Goal: Information Seeking & Learning: Learn about a topic

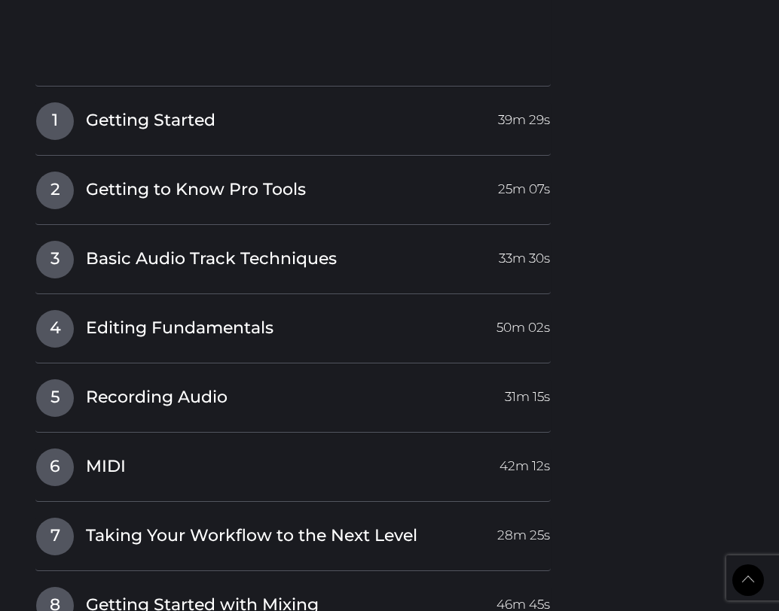
scroll to position [1763, 0]
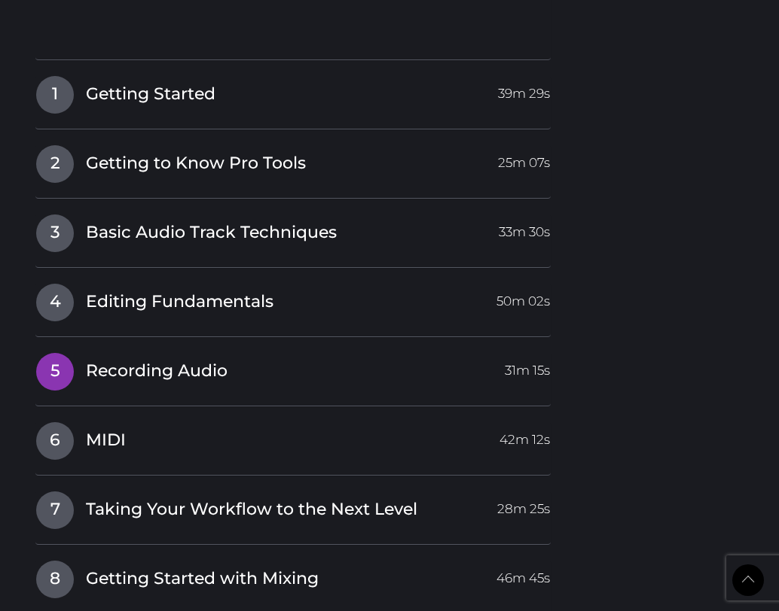
click at [143, 360] on span "Recording Audio" at bounding box center [157, 371] width 142 height 23
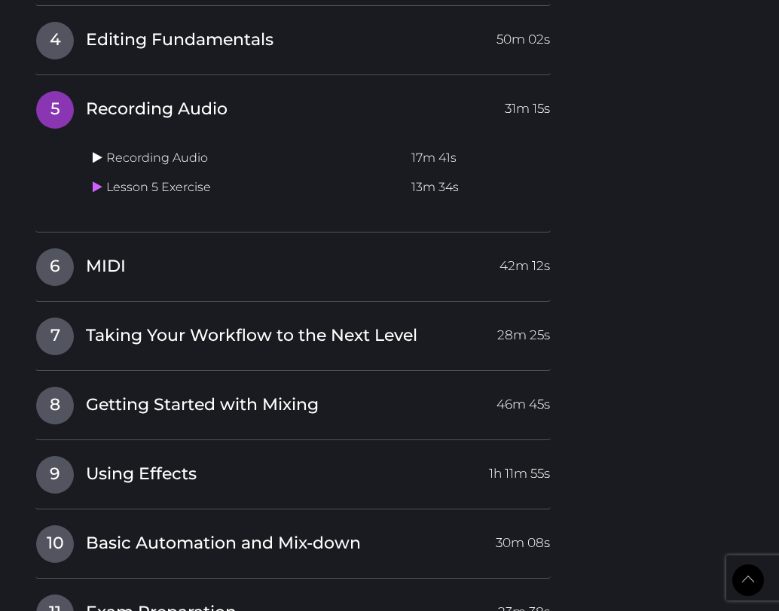
click at [99, 151] on icon at bounding box center [98, 157] width 10 height 12
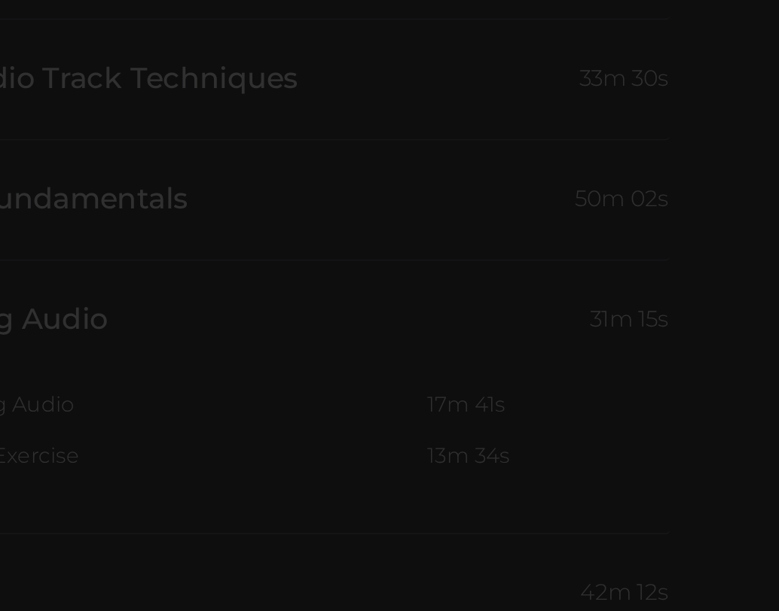
scroll to position [1621, 0]
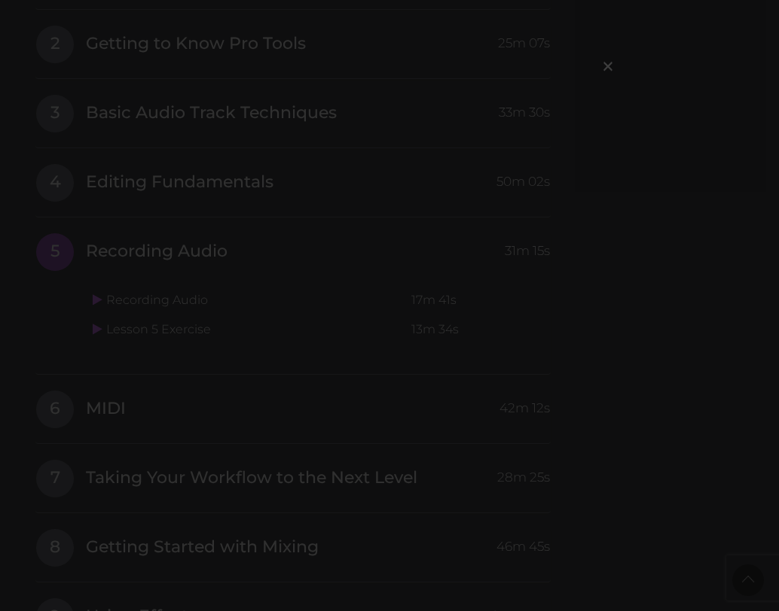
click at [136, 228] on div "×" at bounding box center [389, 305] width 779 height 611
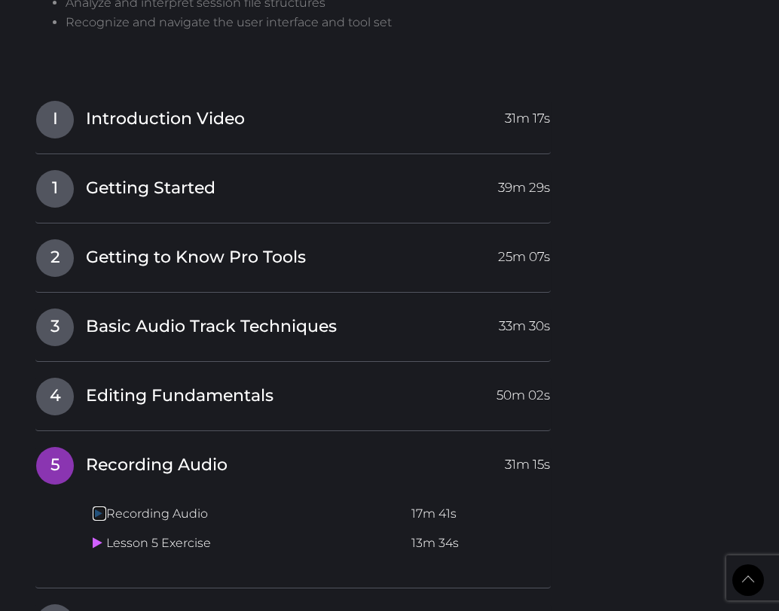
scroll to position [1470, 0]
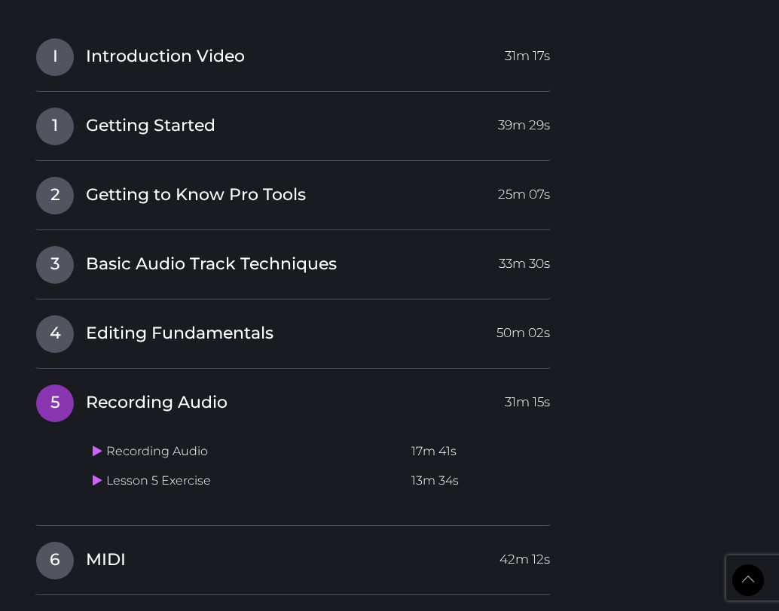
click at [151, 437] on td "Recording Audio" at bounding box center [246, 451] width 319 height 29
click at [130, 437] on td "Recording Audio" at bounding box center [246, 451] width 319 height 29
click at [93, 445] on icon at bounding box center [98, 451] width 10 height 12
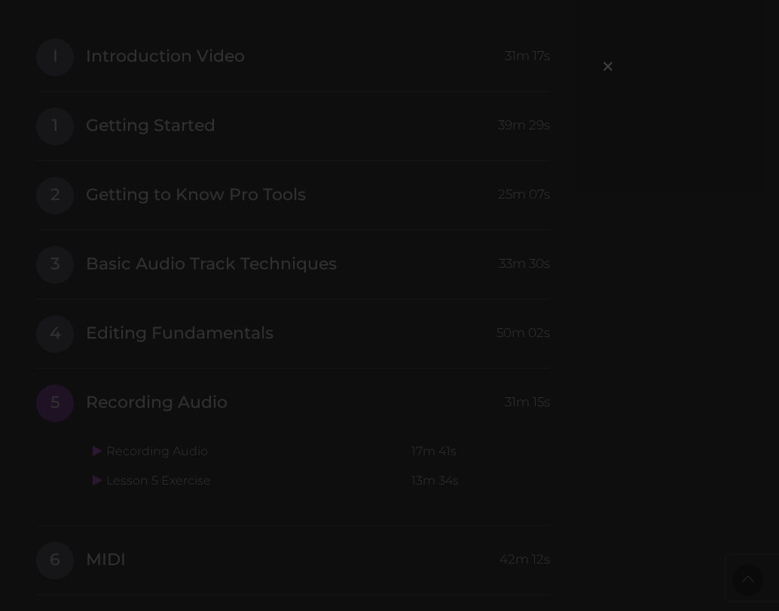
click at [608, 67] on span "×" at bounding box center [607, 66] width 15 height 32
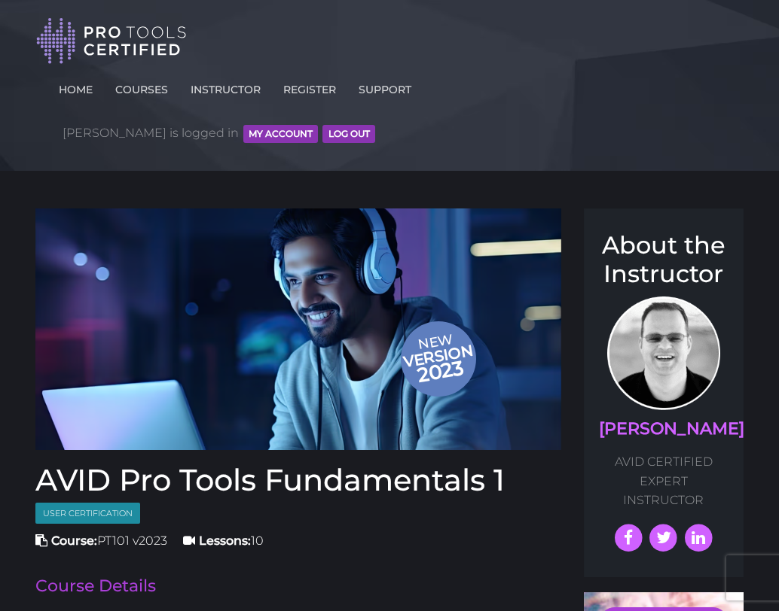
scroll to position [0, 0]
click at [318, 125] on button "MY ACCOUNT" at bounding box center [280, 134] width 75 height 18
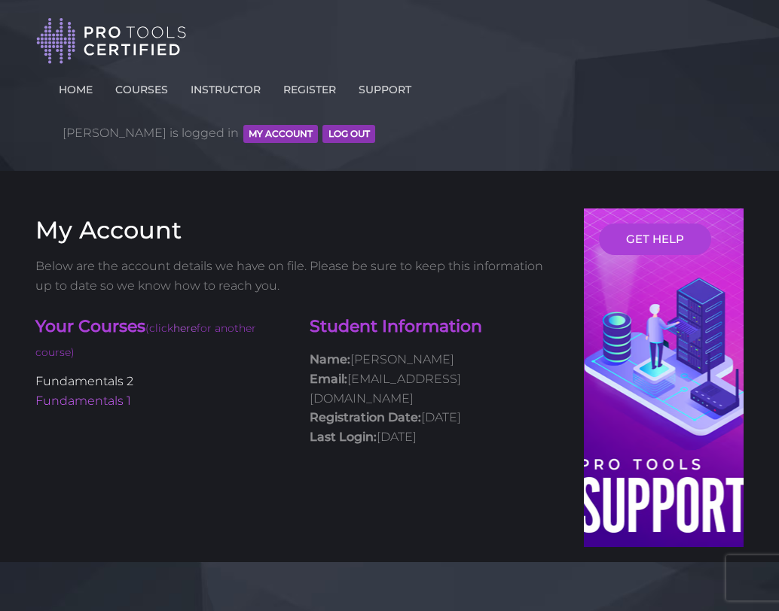
click at [129, 374] on link "Fundamentals 2" at bounding box center [84, 381] width 98 height 14
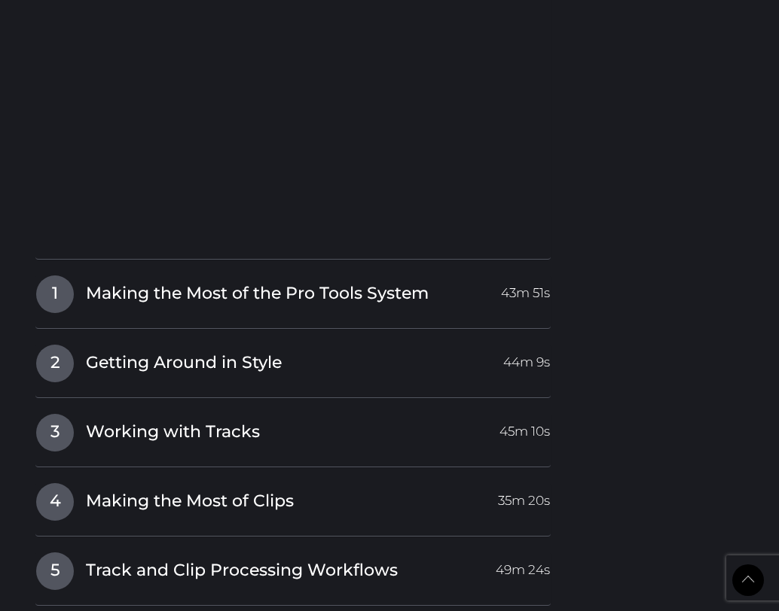
scroll to position [1861, 0]
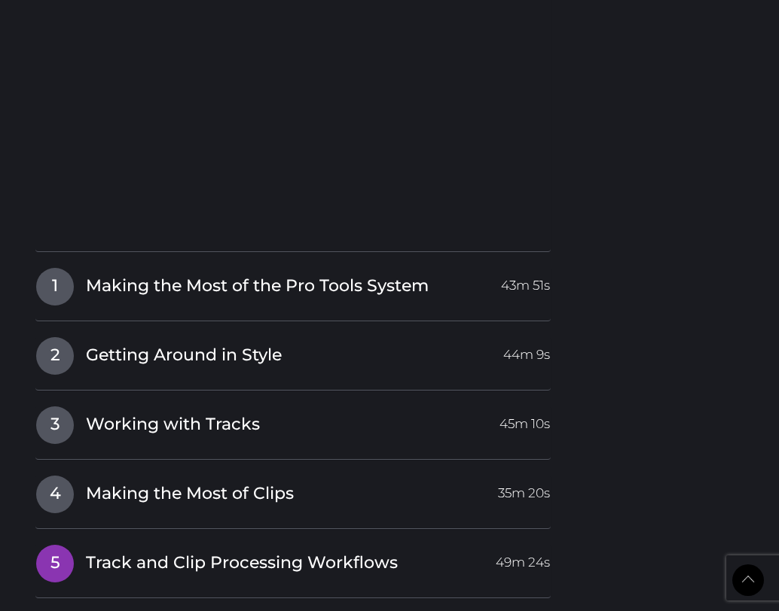
click at [61, 545] on span "5" at bounding box center [55, 564] width 38 height 38
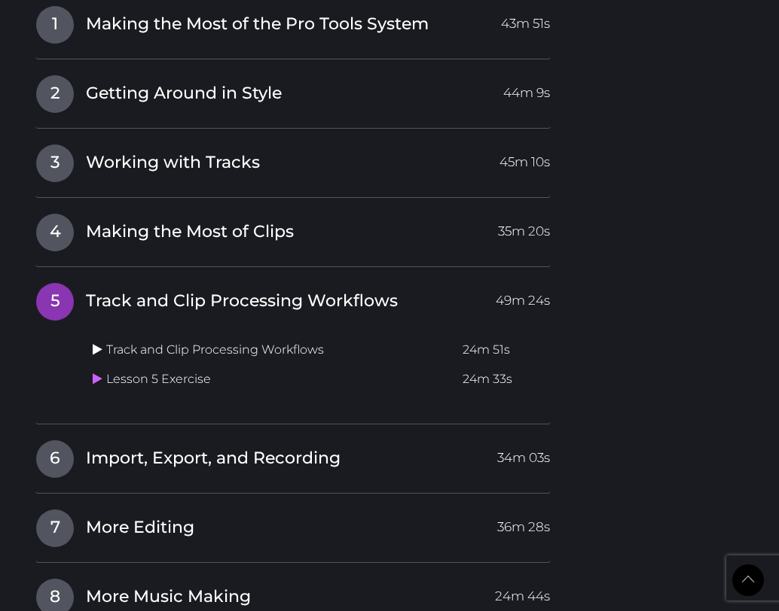
click at [99, 343] on icon at bounding box center [98, 349] width 10 height 12
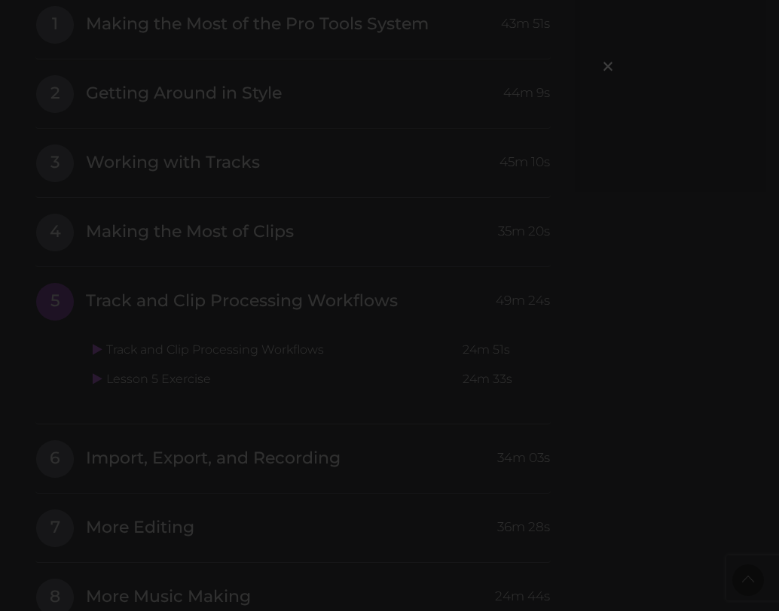
scroll to position [1680, 0]
